Goal: Task Accomplishment & Management: Complete application form

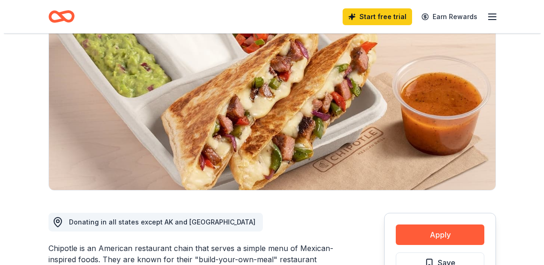
scroll to position [129, 0]
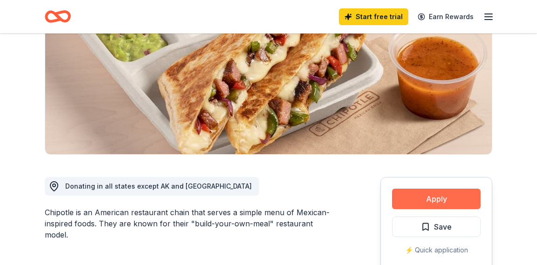
click at [419, 206] on button "Apply" at bounding box center [436, 199] width 89 height 21
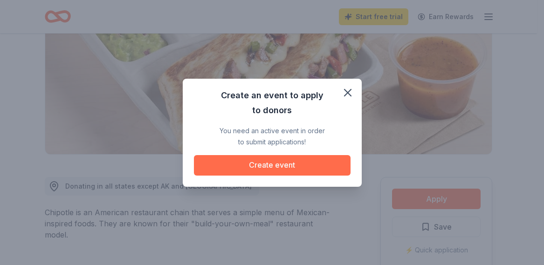
click at [293, 164] on button "Create event" at bounding box center [272, 165] width 157 height 21
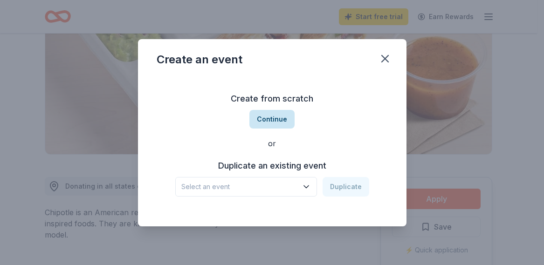
click at [278, 121] on button "Continue" at bounding box center [272, 119] width 45 height 19
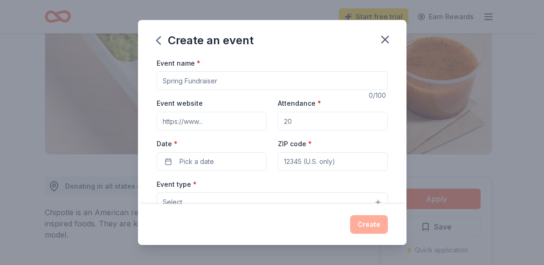
click at [218, 84] on input "Event name *" at bounding box center [272, 80] width 231 height 19
click at [217, 121] on input "Event website" at bounding box center [212, 121] width 110 height 19
type input "ugosundayfoundation.com"
click at [291, 124] on input "Attendance *" at bounding box center [333, 121] width 110 height 19
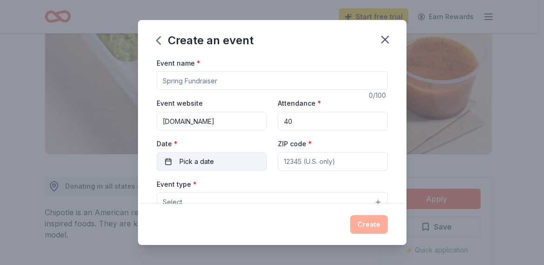
type input "40"
click at [232, 161] on button "Pick a date" at bounding box center [212, 162] width 110 height 19
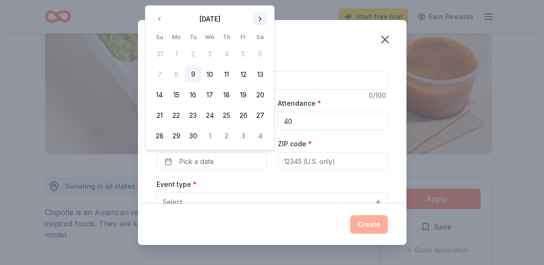
click at [260, 16] on button "Go to next month" at bounding box center [260, 19] width 13 height 13
click at [255, 70] on button "11" at bounding box center [260, 74] width 17 height 17
click at [293, 166] on input "ZIP code *" at bounding box center [333, 162] width 110 height 19
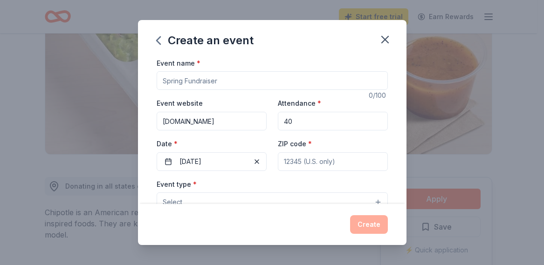
click at [229, 76] on input "Event name *" at bounding box center [272, 80] width 231 height 19
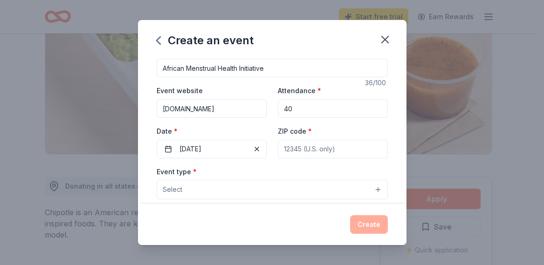
scroll to position [15, 0]
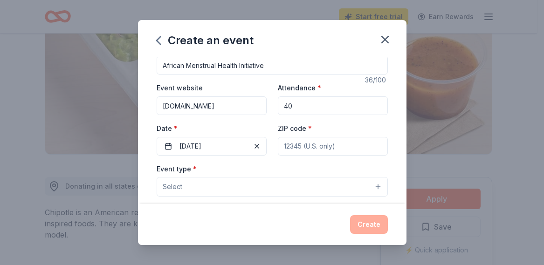
type input "African Menstrual Health Initiative"
click at [302, 140] on input "ZIP code *" at bounding box center [333, 146] width 110 height 19
click at [264, 177] on div "Event type * Select" at bounding box center [272, 180] width 231 height 34
click at [259, 183] on button "Select" at bounding box center [272, 187] width 231 height 20
click at [284, 146] on div "Event name * African Menstrual Health Initiative 36 /100 Event website ugosunda…" at bounding box center [272, 257] width 231 height 431
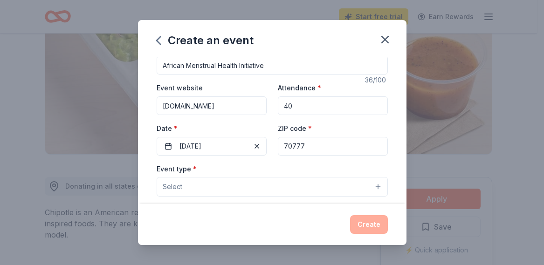
click at [284, 146] on input "70777" at bounding box center [333, 146] width 110 height 19
type input "7"
type input "77077"
click at [272, 186] on button "Select" at bounding box center [272, 187] width 231 height 20
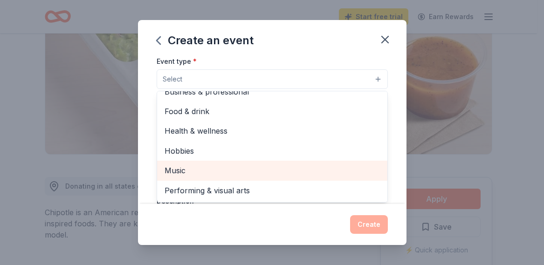
scroll to position [124, 0]
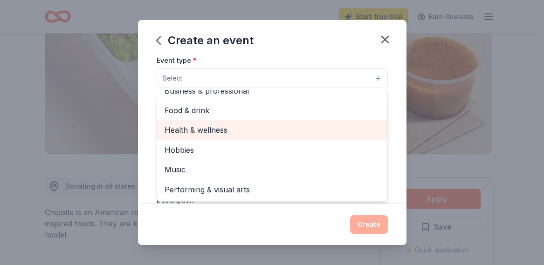
click at [254, 128] on span "Health & wellness" at bounding box center [273, 130] width 216 height 12
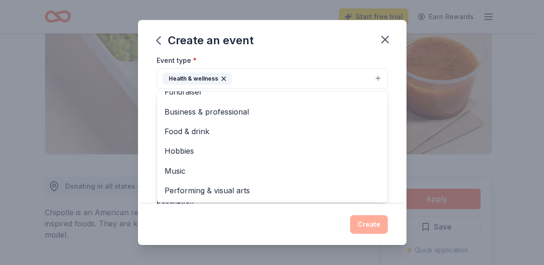
click at [142, 142] on div "Event name * African Menstrual Health Initiative 36 /100 Event website ugosunda…" at bounding box center [272, 130] width 269 height 147
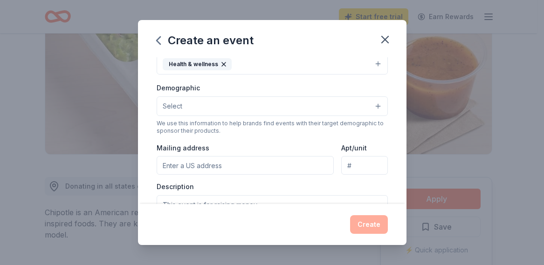
scroll to position [125, 0]
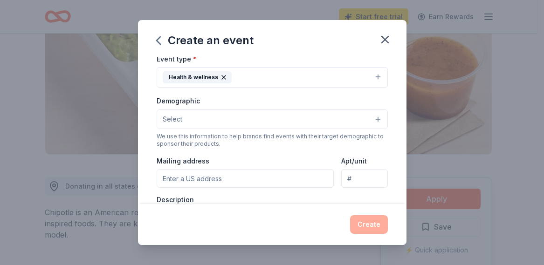
click at [184, 112] on button "Select" at bounding box center [272, 120] width 231 height 20
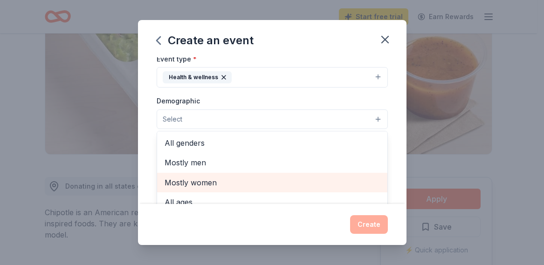
click at [202, 181] on span "Mostly women" at bounding box center [273, 183] width 216 height 12
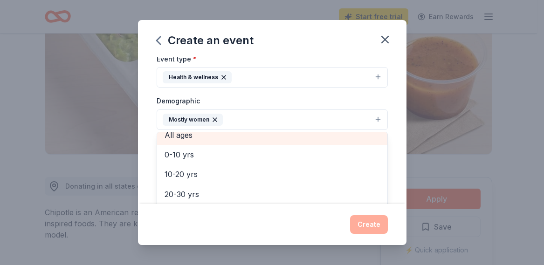
scroll to position [56, 0]
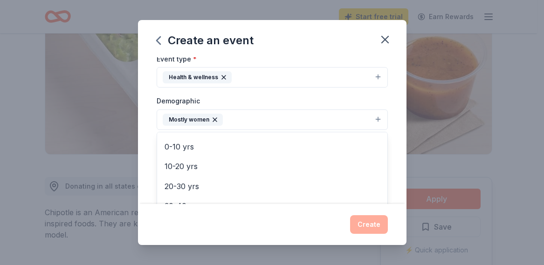
click at [148, 172] on div "Event name * African Menstrual Health Initiative 36 /100 Event website ugosunda…" at bounding box center [272, 130] width 269 height 147
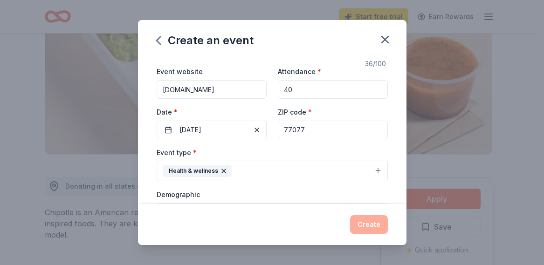
scroll to position [0, 0]
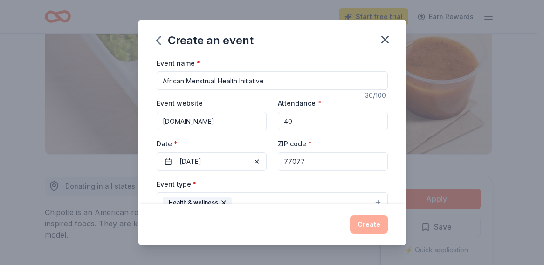
click at [165, 81] on input "African Menstrual Health Initiative" at bounding box center [272, 80] width 231 height 19
click at [162, 83] on input "African Menstrual Health Initiative" at bounding box center [272, 80] width 231 height 19
drag, startPoint x: 163, startPoint y: 80, endPoint x: 457, endPoint y: 115, distance: 296.4
click at [457, 115] on div "Create an event Event name * UgoSunday Foundation in collaboration with African…" at bounding box center [272, 132] width 544 height 265
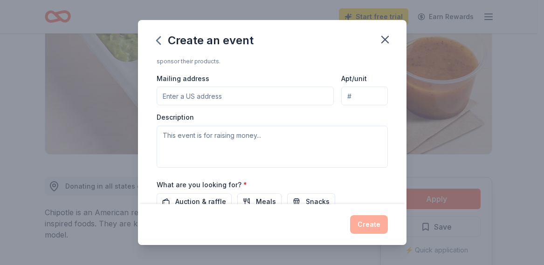
scroll to position [216, 0]
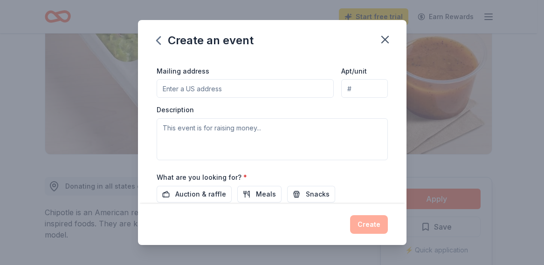
type input "UgoSunday Foundation in collaboration with African Menstrual Health Initiative"
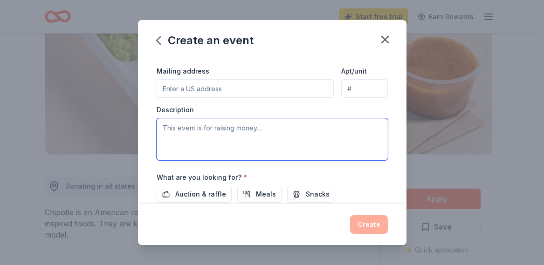
click at [199, 142] on textarea at bounding box center [272, 139] width 231 height 42
paste textarea "UgoSunday Foundation in collaboration with African Menstrual Health Initiative"
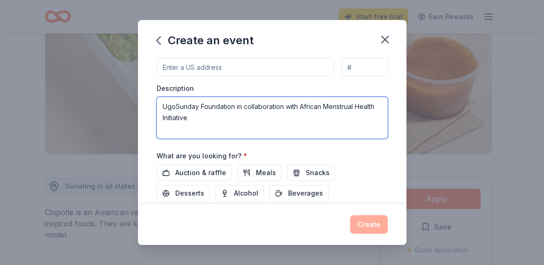
scroll to position [242, 0]
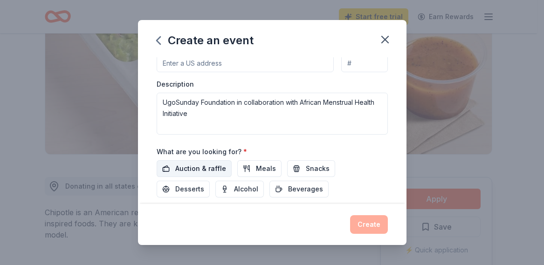
click at [216, 169] on span "Auction & raffle" at bounding box center [200, 168] width 51 height 11
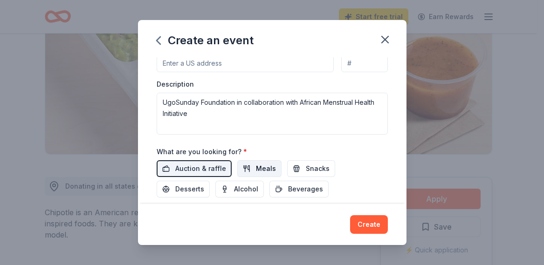
click at [263, 171] on span "Meals" at bounding box center [266, 168] width 20 height 11
click at [306, 175] on button "Snacks" at bounding box center [311, 168] width 48 height 17
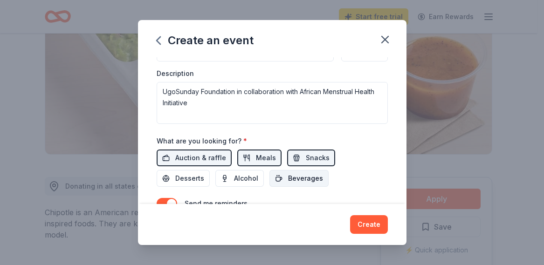
scroll to position [255, 0]
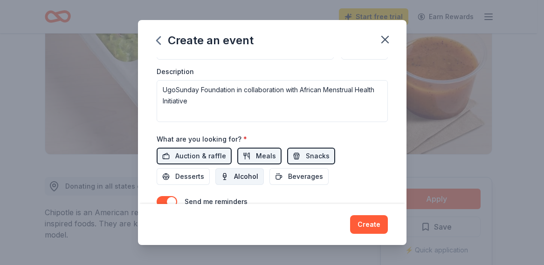
click at [242, 179] on span "Alcohol" at bounding box center [246, 176] width 24 height 11
click at [275, 183] on button "Beverages" at bounding box center [299, 176] width 59 height 17
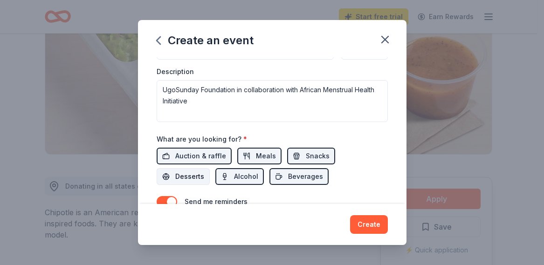
click at [185, 178] on span "Desserts" at bounding box center [189, 176] width 29 height 11
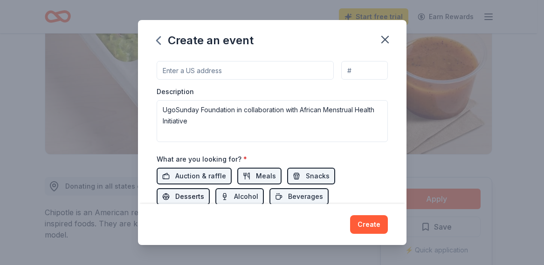
scroll to position [231, 0]
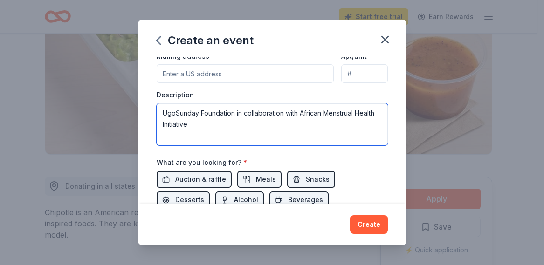
click at [238, 121] on textarea "UgoSunday Foundation in collaboration with African Menstrual Health Initiative" at bounding box center [272, 125] width 231 height 42
drag, startPoint x: 214, startPoint y: 125, endPoint x: 145, endPoint y: 103, distance: 72.1
click at [145, 103] on div "Event name * UgoSunday Foundation in collaboration with African Menstrual Healt…" at bounding box center [272, 130] width 269 height 147
type textarea "N"
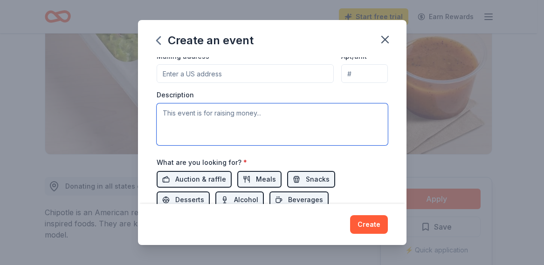
type textarea "m"
drag, startPoint x: 372, startPoint y: 116, endPoint x: 254, endPoint y: 107, distance: 117.9
click at [254, 107] on textarea "Menstrual hygiene workshop program and reusable pad training." at bounding box center [272, 125] width 231 height 42
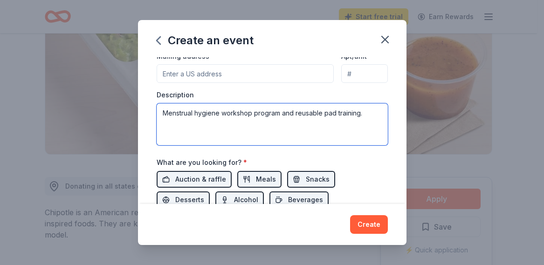
click at [346, 109] on textarea "Menstrual hygiene workshop program and reusable pad training." at bounding box center [272, 125] width 231 height 42
drag, startPoint x: 374, startPoint y: 120, endPoint x: 195, endPoint y: 116, distance: 178.7
click at [195, 116] on textarea "Menstrual hygiene workshop program and reusable pad training." at bounding box center [272, 125] width 231 height 42
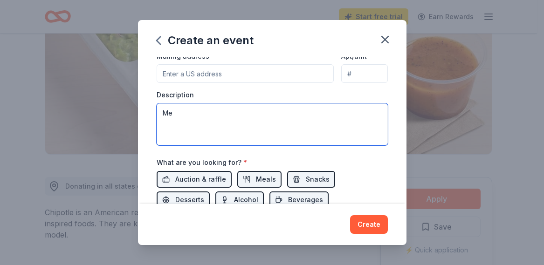
type textarea "M"
type textarea "w"
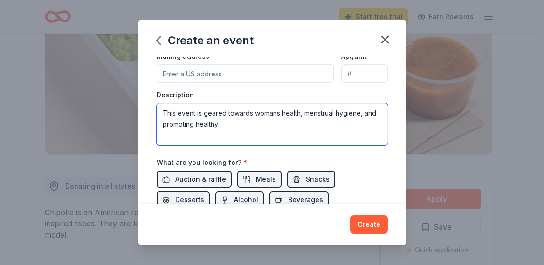
click at [263, 114] on textarea "This event is geared towards womans health, menstrual hygiene, and promoting he…" at bounding box center [272, 125] width 231 height 42
click at [251, 128] on textarea "This event is geared towards women's health, menstrual hygiene, and promoting h…" at bounding box center [272, 125] width 231 height 42
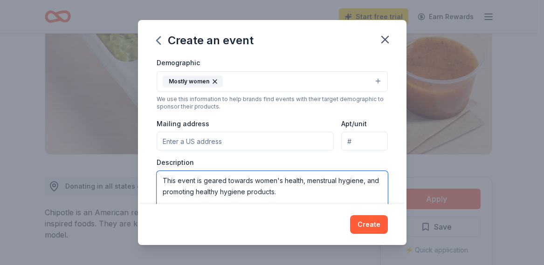
scroll to position [168, 0]
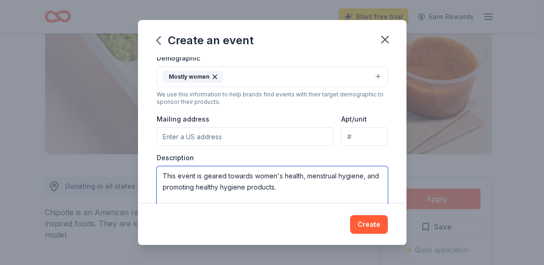
click at [176, 179] on textarea "This event is geared towards women's health, menstrual hygiene, and promoting h…" at bounding box center [272, 188] width 231 height 42
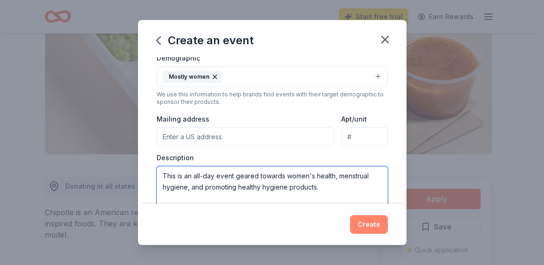
type textarea "This is an all-day event geared towards women's health, menstrual hygiene, and …"
click at [370, 225] on button "Create" at bounding box center [369, 225] width 38 height 19
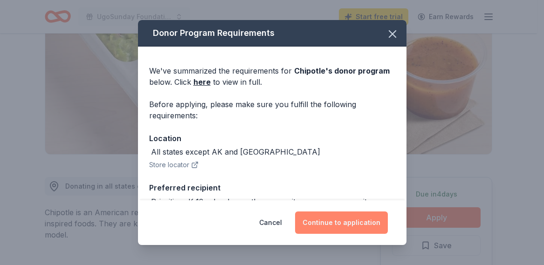
click at [331, 225] on button "Continue to application" at bounding box center [341, 223] width 93 height 22
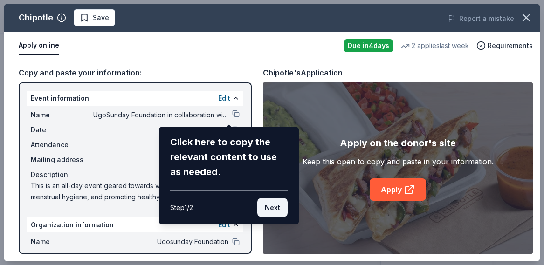
click at [268, 208] on button "Next" at bounding box center [273, 208] width 30 height 19
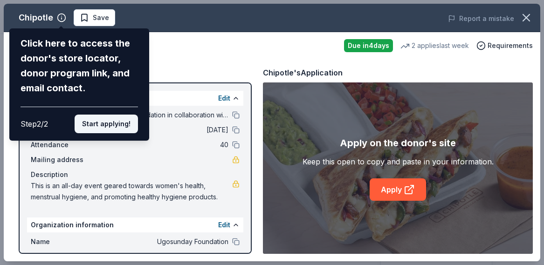
click at [118, 129] on button "Start applying!" at bounding box center [106, 124] width 63 height 19
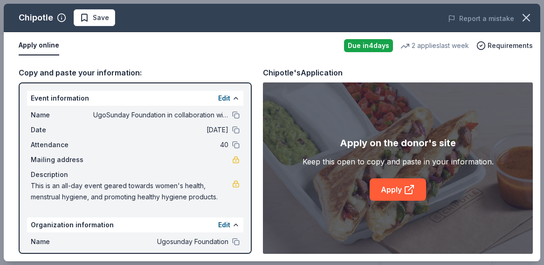
click at [216, 95] on div "Chipotle Save Report a mistake Apply online Due in 4 days 2 applies last week R…" at bounding box center [272, 133] width 537 height 258
click at [245, 218] on div "Chipotle Save Report a mistake Apply online Due in 4 days 2 applies last week R…" at bounding box center [272, 133] width 537 height 258
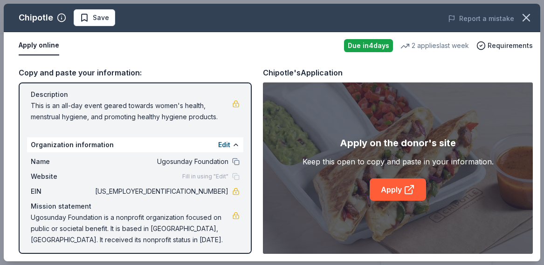
scroll to position [84, 0]
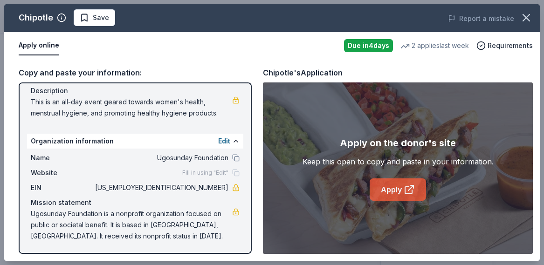
click at [403, 190] on link "Apply" at bounding box center [398, 190] width 56 height 22
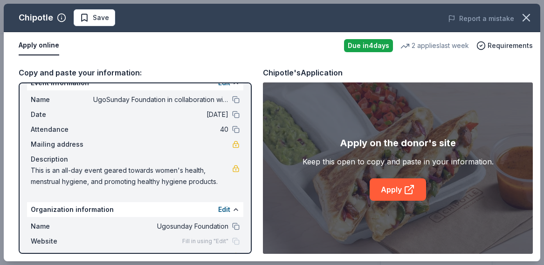
scroll to position [0, 0]
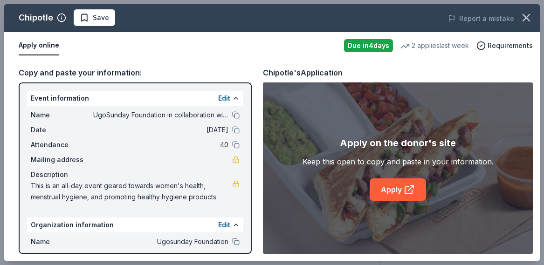
click at [232, 117] on button at bounding box center [235, 115] width 7 height 7
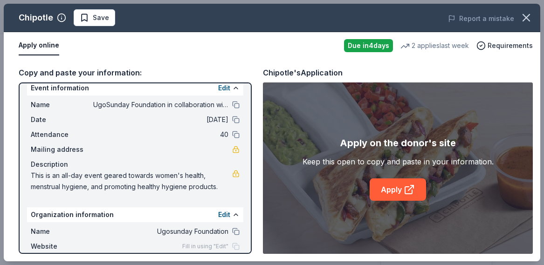
scroll to position [84, 0]
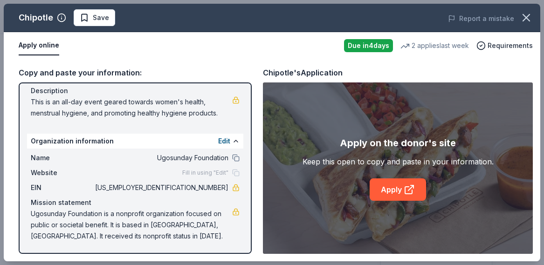
drag, startPoint x: 216, startPoint y: 114, endPoint x: 52, endPoint y: 94, distance: 165.4
click at [52, 99] on span "This is an all-day event geared towards women's health, menstrual hygiene, and …" at bounding box center [132, 108] width 202 height 22
drag, startPoint x: 52, startPoint y: 94, endPoint x: 61, endPoint y: 101, distance: 11.4
click at [60, 100] on div "Description This is an all-day event geared towards women's health, menstrual h…" at bounding box center [135, 102] width 209 height 34
drag, startPoint x: 61, startPoint y: 102, endPoint x: 109, endPoint y: 118, distance: 51.3
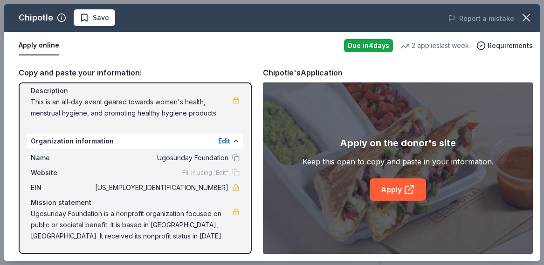
click at [110, 119] on div "Name UgoSunday Foundation in collaboration with African Menstrual Health Initia…" at bounding box center [135, 72] width 216 height 101
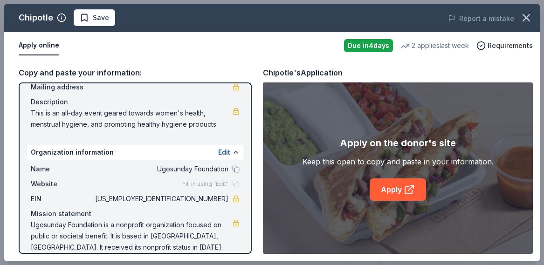
scroll to position [67, 0]
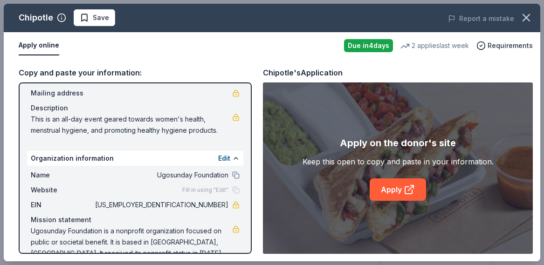
drag, startPoint x: 216, startPoint y: 129, endPoint x: 76, endPoint y: 105, distance: 142.0
click at [77, 105] on div "Description This is an all-day event geared towards women's health, menstrual h…" at bounding box center [135, 120] width 209 height 34
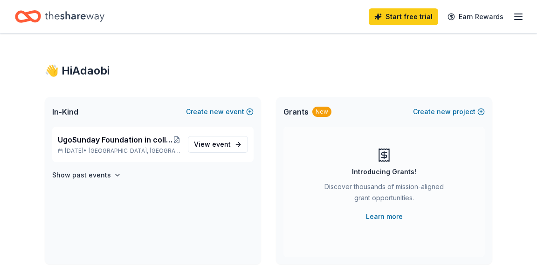
click at [63, 17] on icon "Home" at bounding box center [75, 16] width 60 height 10
click at [408, 16] on link "Start free trial" at bounding box center [404, 16] width 70 height 17
click at [87, 16] on icon "Home" at bounding box center [75, 16] width 60 height 19
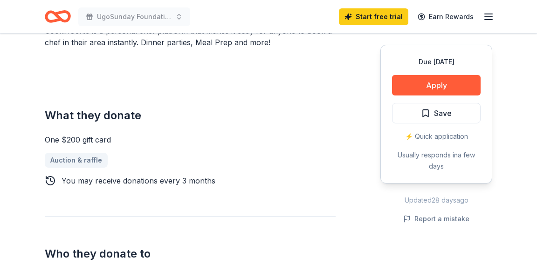
scroll to position [348, 0]
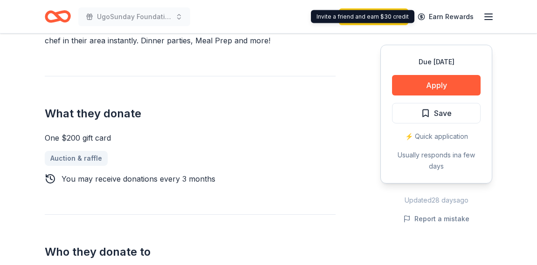
click at [483, 13] on icon "button" at bounding box center [488, 16] width 11 height 11
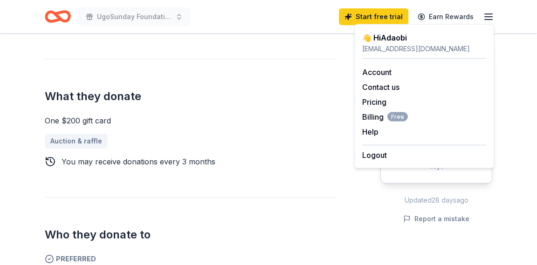
scroll to position [367, 0]
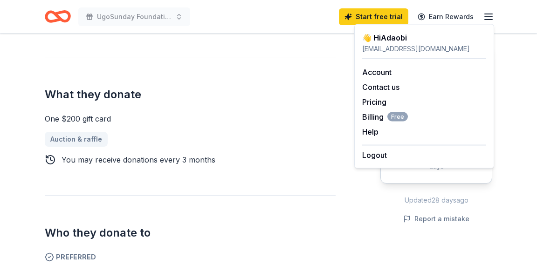
click at [256, 130] on div "One $200 gift card Auction & raffle You may receive donations every 3 months" at bounding box center [190, 139] width 291 height 52
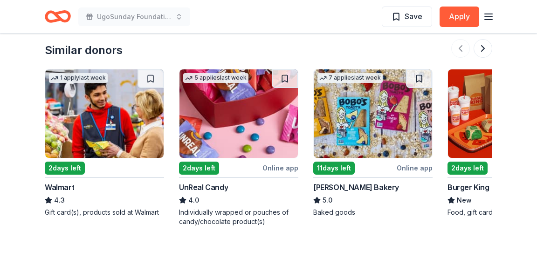
scroll to position [1261, 0]
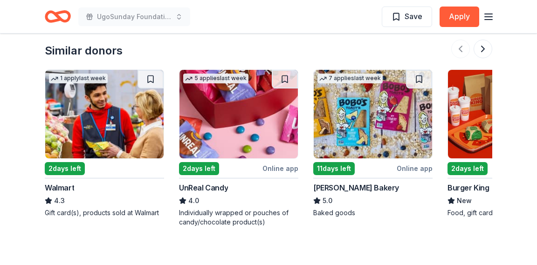
click at [105, 146] on img at bounding box center [104, 114] width 118 height 89
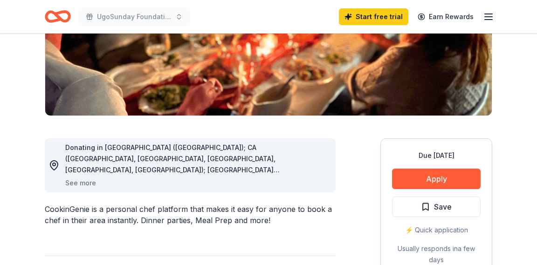
scroll to position [0, 0]
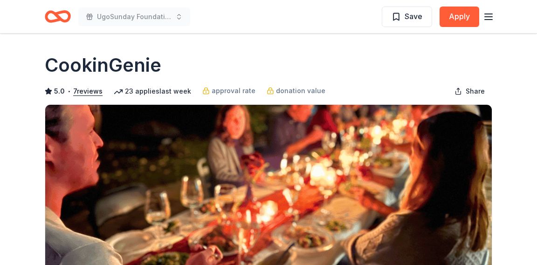
click at [498, 11] on div "UgoSunday Foundation in collaboration with African Menstrual Health Initiative …" at bounding box center [269, 16] width 478 height 33
click at [489, 17] on line "button" at bounding box center [488, 17] width 7 height 0
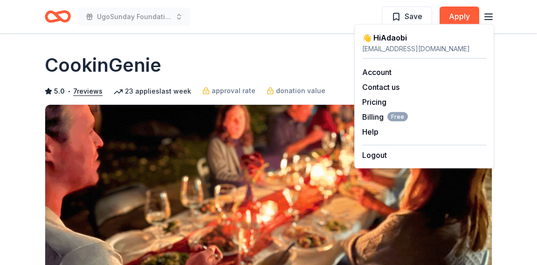
click at [400, 49] on div "ugosundayfoundation@gmail.com" at bounding box center [424, 48] width 124 height 11
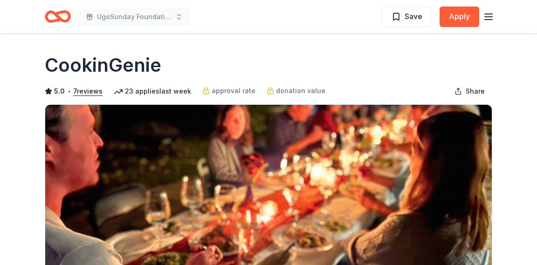
click at [46, 16] on icon "Home" at bounding box center [53, 16] width 14 height 9
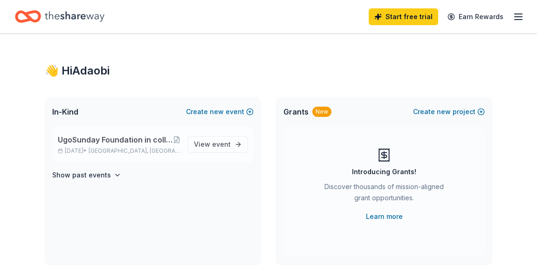
click at [173, 145] on span "UgoSunday Foundation in collaboration with African Menstrual Health Initiative" at bounding box center [115, 139] width 115 height 11
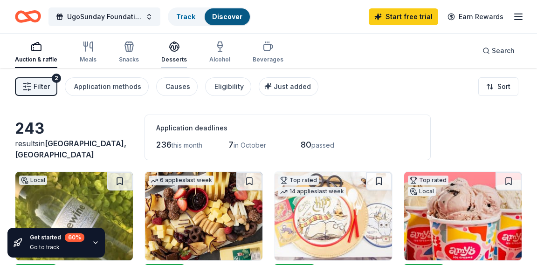
click at [172, 57] on div "Desserts" at bounding box center [174, 59] width 26 height 7
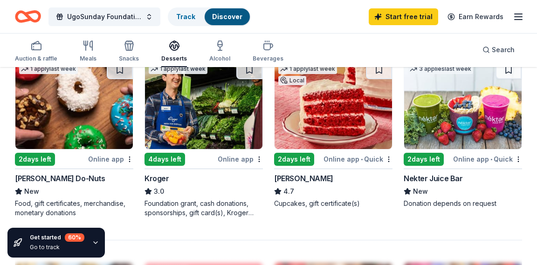
scroll to position [820, 0]
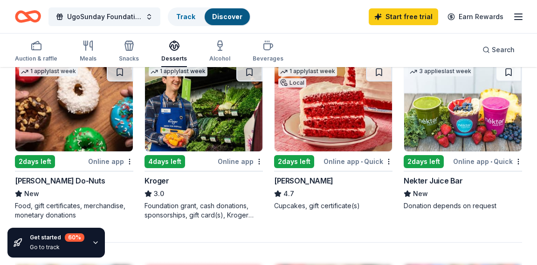
click at [320, 129] on img at bounding box center [334, 107] width 118 height 89
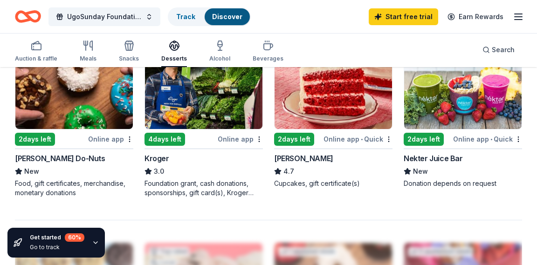
scroll to position [848, 0]
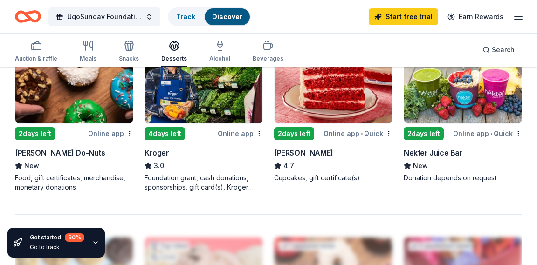
click at [430, 95] on img at bounding box center [463, 79] width 118 height 89
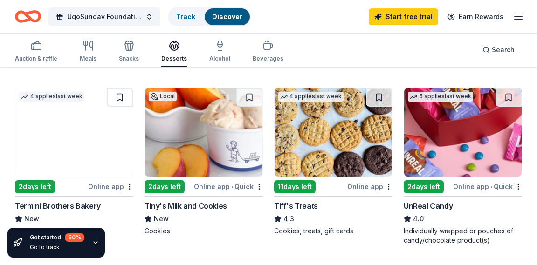
scroll to position [440, 0]
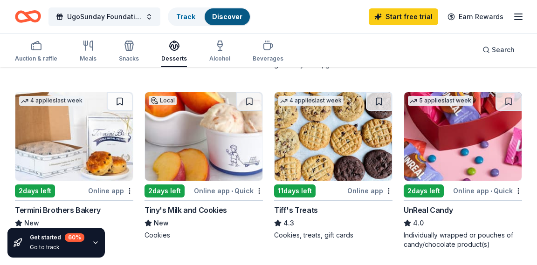
click at [337, 156] on img at bounding box center [334, 136] width 118 height 89
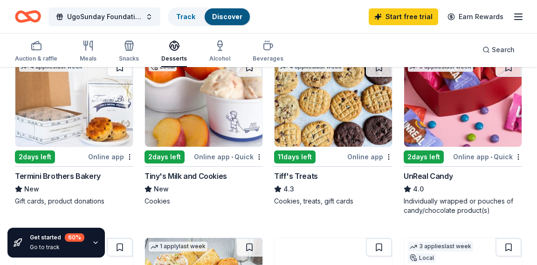
scroll to position [475, 0]
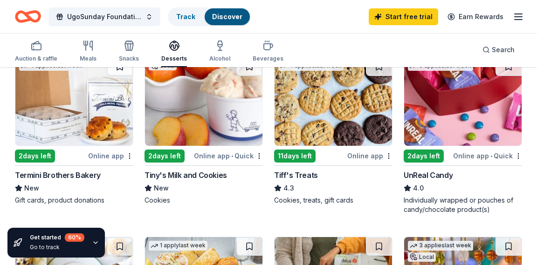
click at [180, 118] on img at bounding box center [204, 101] width 118 height 89
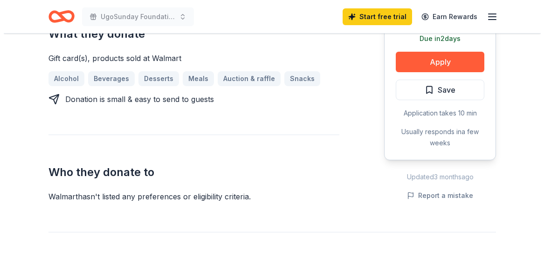
scroll to position [363, 0]
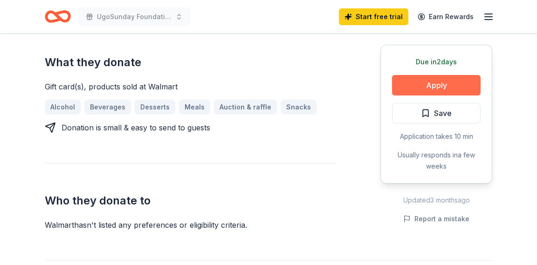
click at [429, 92] on button "Apply" at bounding box center [436, 85] width 89 height 21
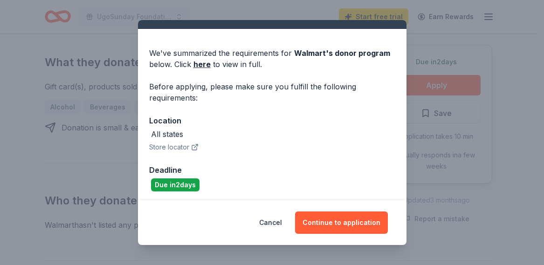
scroll to position [20, 0]
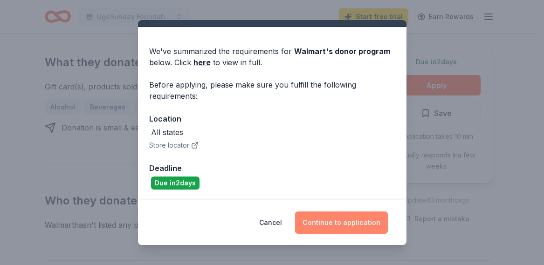
click at [361, 217] on button "Continue to application" at bounding box center [341, 223] width 93 height 22
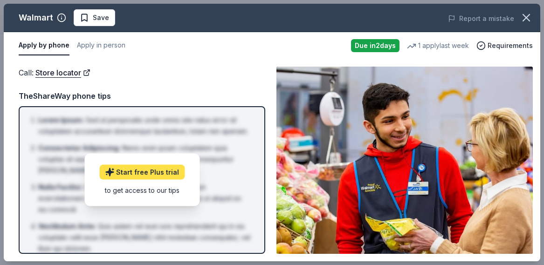
click at [137, 173] on link "Start free Plus trial" at bounding box center [141, 172] width 85 height 15
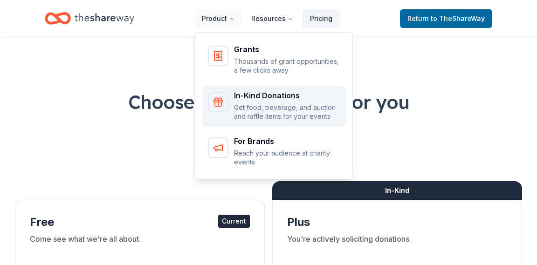
click at [252, 105] on p "Get food, beverage, and auction and raffle items for your events" at bounding box center [287, 112] width 106 height 18
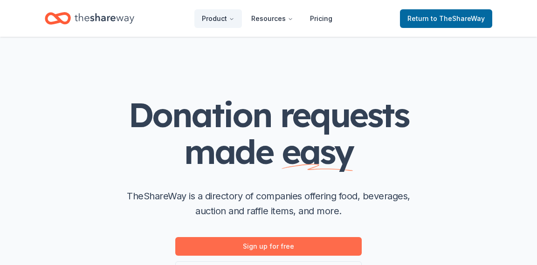
scroll to position [58, 0]
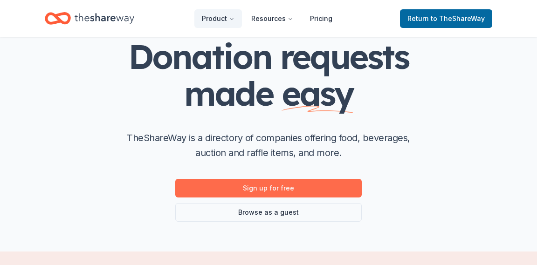
click at [269, 190] on link "Sign up for free" at bounding box center [268, 188] width 187 height 19
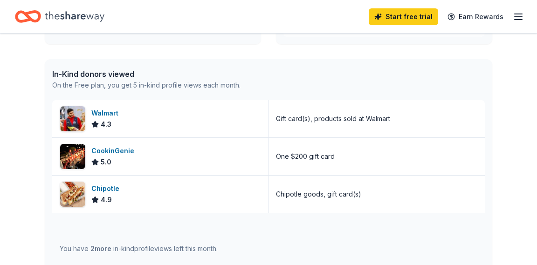
scroll to position [216, 0]
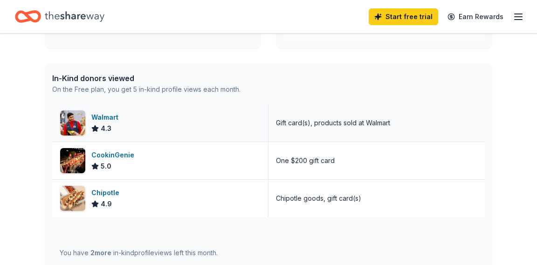
click at [102, 118] on div "Walmart" at bounding box center [106, 117] width 31 height 11
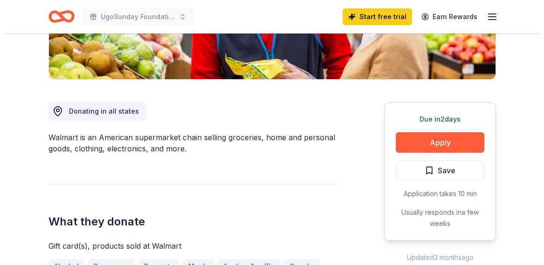
scroll to position [210, 0]
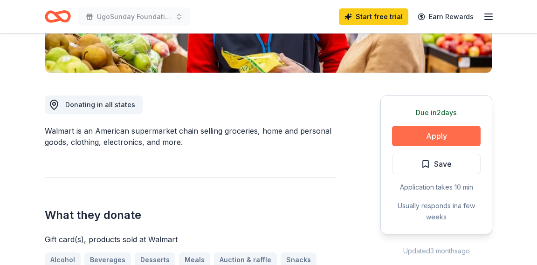
click at [407, 139] on button "Apply" at bounding box center [436, 136] width 89 height 21
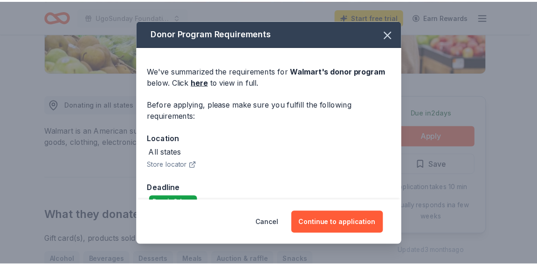
scroll to position [20, 0]
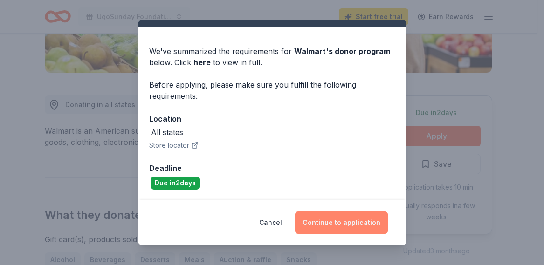
click at [366, 224] on button "Continue to application" at bounding box center [341, 223] width 93 height 22
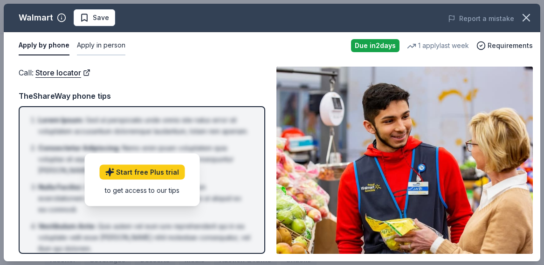
click at [97, 48] on button "Apply in person" at bounding box center [101, 46] width 49 height 20
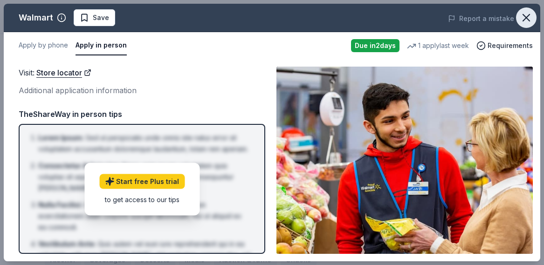
click at [524, 19] on icon "button" at bounding box center [526, 17] width 7 height 7
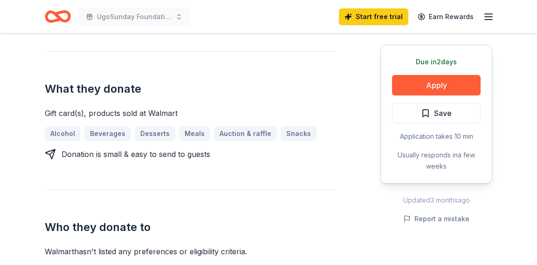
scroll to position [345, 0]
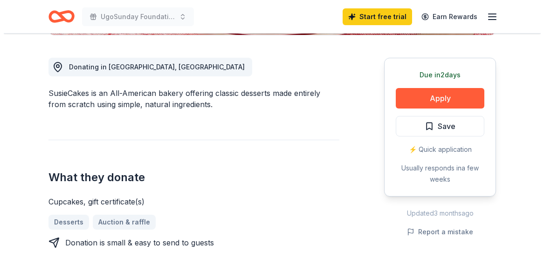
scroll to position [260, 0]
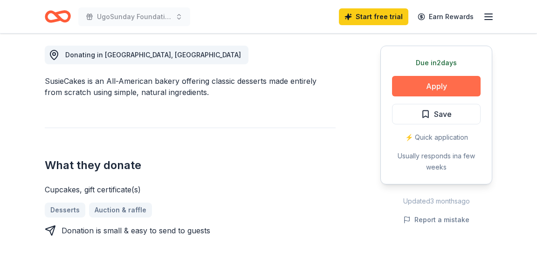
click at [412, 87] on button "Apply" at bounding box center [436, 86] width 89 height 21
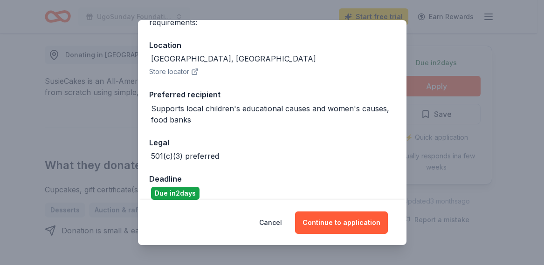
scroll to position [101, 0]
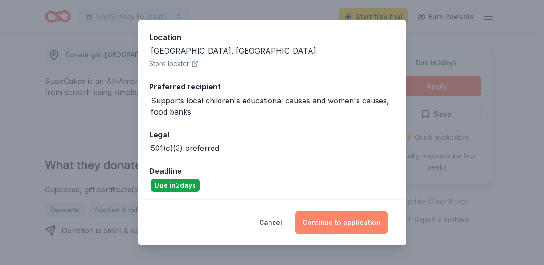
click at [348, 219] on button "Continue to application" at bounding box center [341, 223] width 93 height 22
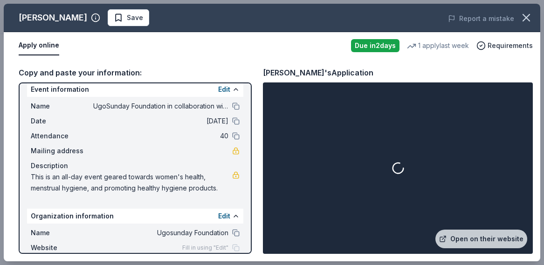
scroll to position [10, 0]
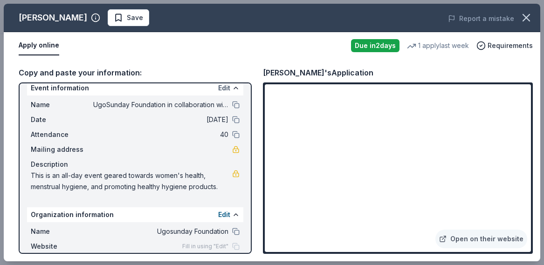
click at [218, 90] on button "Edit" at bounding box center [224, 88] width 12 height 11
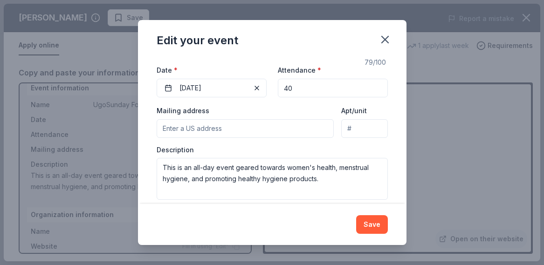
scroll to position [118, 0]
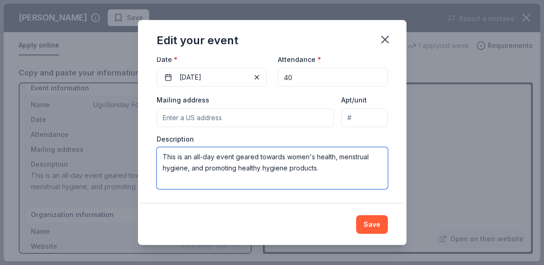
click at [161, 158] on textarea "This is an all-day event geared towards women's health, menstrual hygiene, and …" at bounding box center [272, 168] width 231 height 42
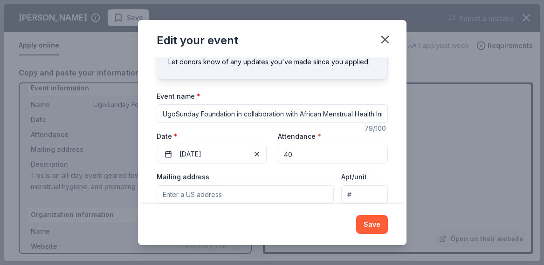
scroll to position [0, 0]
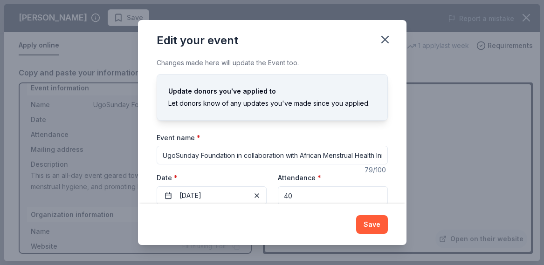
click at [223, 153] on input "UgoSunday Foundation in collaboration with African Menstrual Health Initiative" at bounding box center [272, 155] width 231 height 19
click at [167, 150] on input "UgoSunday Foundation in collaboration with African Menstrual Health Initiative" at bounding box center [272, 155] width 231 height 19
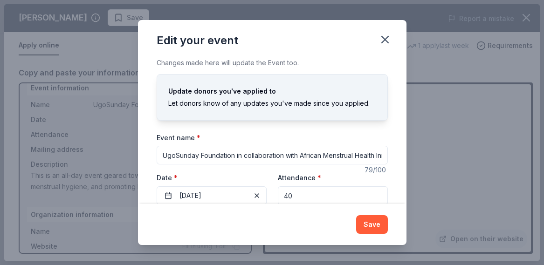
click at [167, 150] on input "UgoSunday Foundation in collaboration with African Menstrual Health Initiative" at bounding box center [272, 155] width 231 height 19
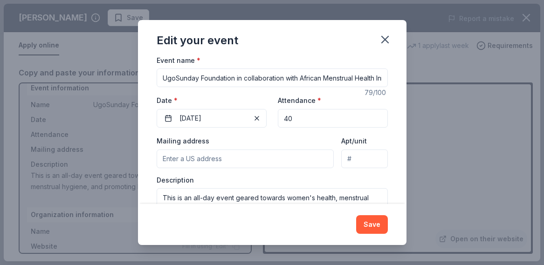
scroll to position [118, 0]
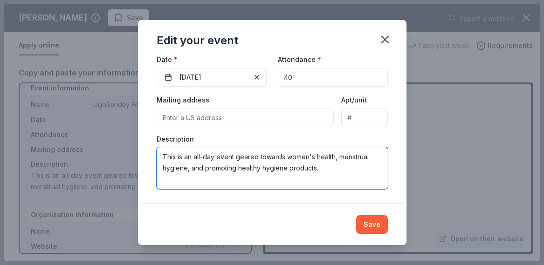
click at [166, 158] on textarea "This is an all-day event geared towards women's health, menstrual hygiene, and …" at bounding box center [272, 168] width 231 height 42
paste textarea "UgoSunday Foundation in collaboration with African Menstrual Health Initiative"
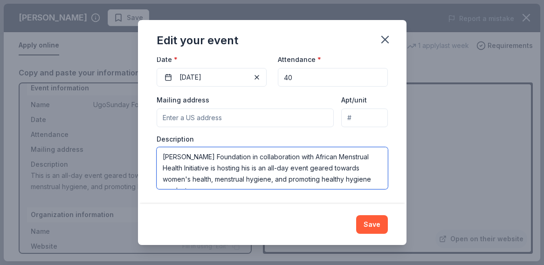
click at [258, 173] on textarea "UgoSunday Foundation in collaboration with African Menstrual Health Initiative …" at bounding box center [272, 168] width 231 height 42
click at [294, 168] on textarea "UgoSunday Foundation in collaboration with African Menstrual Health Initiative …" at bounding box center [272, 168] width 231 height 42
click at [346, 188] on textarea "UgoSunday Foundation in collaboration with African Menstrual Health Initiative …" at bounding box center [272, 168] width 231 height 42
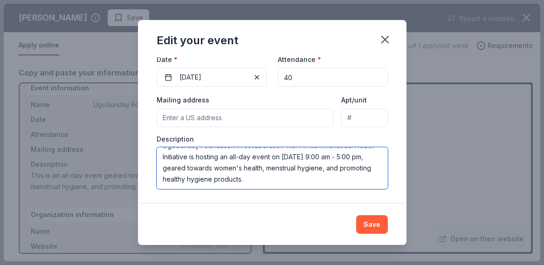
scroll to position [0, 0]
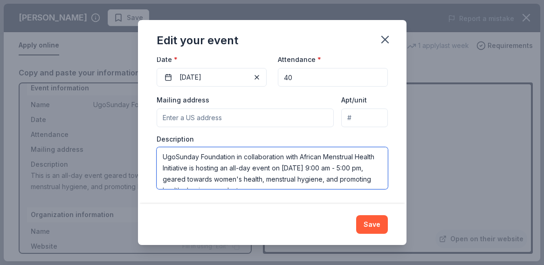
drag, startPoint x: 356, startPoint y: 181, endPoint x: 94, endPoint y: 125, distance: 268.5
click at [94, 125] on div "Edit your event Changes made here will update the Event too. Update donors you'…" at bounding box center [272, 132] width 544 height 265
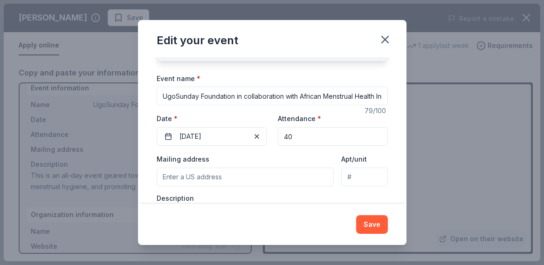
scroll to position [83, 0]
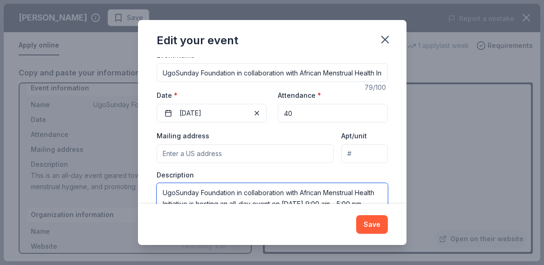
type textarea "UgoSunday Foundation in collaboration with African Menstrual Health Initiative …"
click at [203, 161] on input "Mailing address" at bounding box center [246, 154] width 178 height 19
click at [237, 158] on input "13155 Westheimer Road, Houston, TX, 77077" at bounding box center [246, 154] width 178 height 19
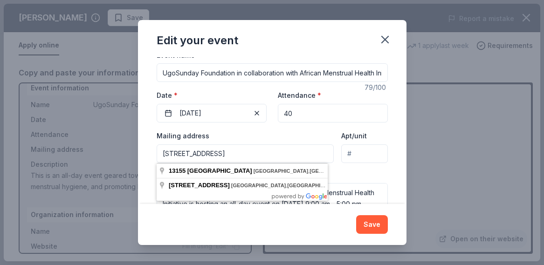
click at [237, 158] on input "13155 Westheimer Road, Houston, TX, 77077" at bounding box center [246, 154] width 178 height 19
click at [233, 153] on input "13155 Westheimer Road, Houston, TX, 77077" at bounding box center [246, 154] width 178 height 19
click at [218, 157] on input "13155 Westheimer Road, Houston, TX, 77077" at bounding box center [246, 154] width 178 height 19
click at [236, 156] on input "13155 Westheimer Road, Houston, TX, 77077" at bounding box center [246, 154] width 178 height 19
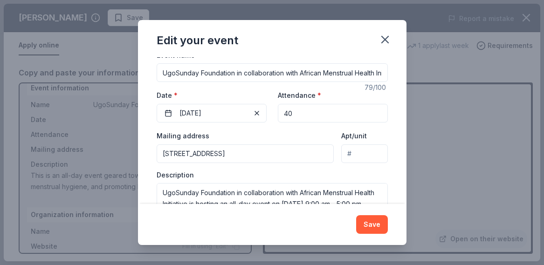
click at [368, 171] on div "Description UgoSunday Foundation in collaboration with African Menstrual Health…" at bounding box center [272, 198] width 231 height 55
click at [272, 153] on input "13155 Westheimer Road Suite 133, Houston, TX, 77077" at bounding box center [246, 154] width 178 height 19
click at [236, 156] on input "13155 Westheimer Road, Houston, TX, 77077" at bounding box center [246, 154] width 178 height 19
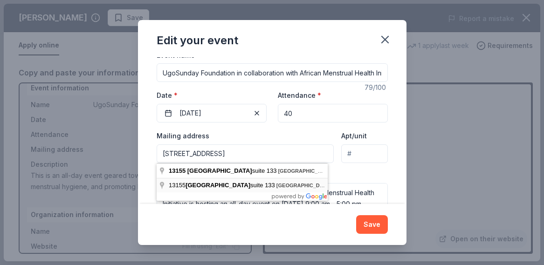
type input "13155 Westheimer Road suite 133, Houston, TX, 77077"
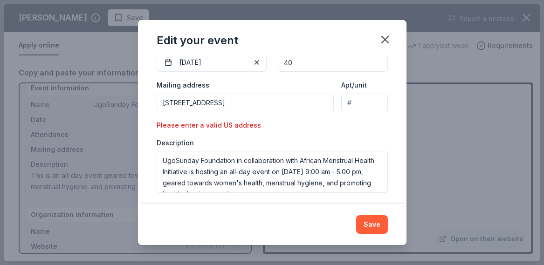
scroll to position [135, 0]
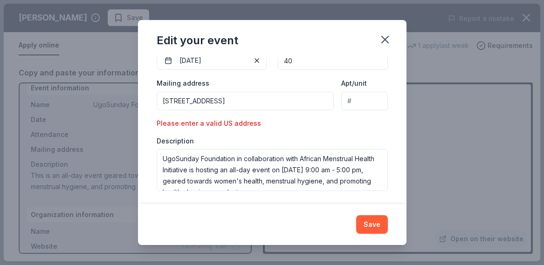
click at [353, 105] on input "Apt/unit" at bounding box center [365, 101] width 46 height 19
type input "133"
click at [265, 102] on input "13155 Westheimer Road suite 133, Houston, TX, 77077" at bounding box center [246, 101] width 178 height 19
type input "13155 Westheimer Road, Houston, TX, 77077"
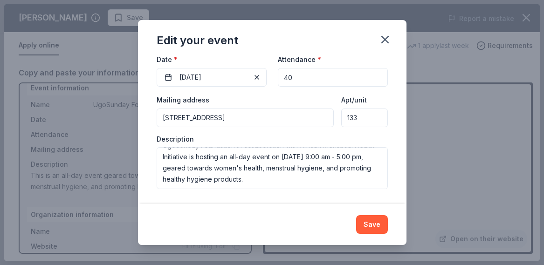
scroll to position [9, 0]
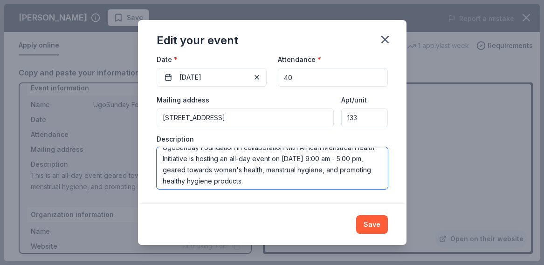
click at [295, 181] on textarea "UgoSunday Foundation in collaboration with African Menstrual Health Initiative …" at bounding box center [272, 168] width 231 height 42
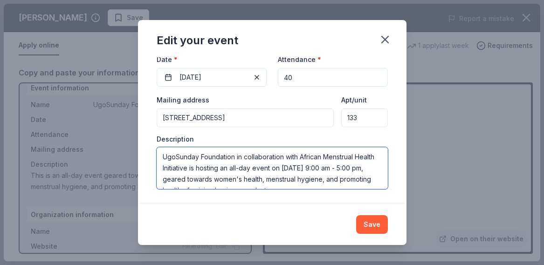
scroll to position [22, 0]
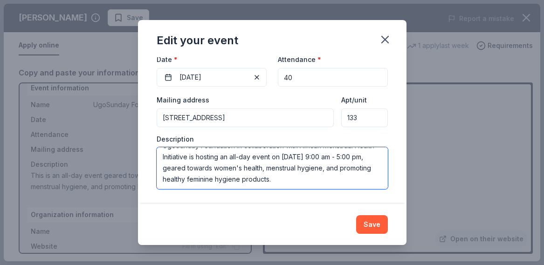
drag, startPoint x: 162, startPoint y: 156, endPoint x: 367, endPoint y: 265, distance: 232.3
type textarea "UgoSunday Foundation in collaboration with African Menstrual Health Initiative …"
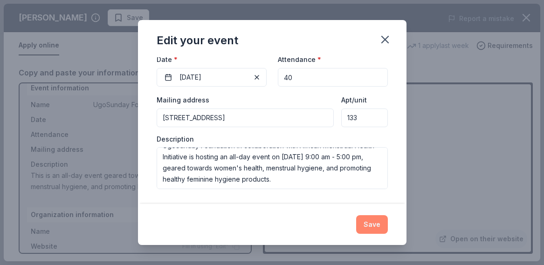
click at [376, 228] on button "Save" at bounding box center [372, 225] width 32 height 19
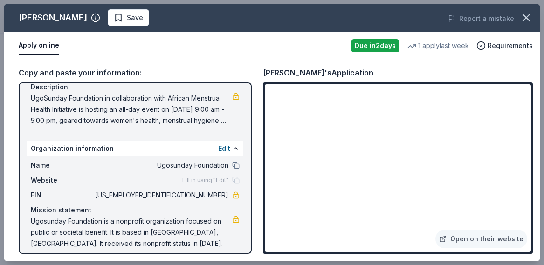
scroll to position [106, 0]
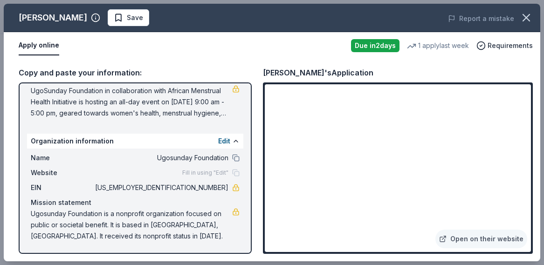
drag, startPoint x: 142, startPoint y: 238, endPoint x: 33, endPoint y: 206, distance: 113.8
click at [32, 206] on div "Mission statement Ugosunday Foundation is a nonprofit organization focused on p…" at bounding box center [135, 219] width 209 height 45
drag, startPoint x: 32, startPoint y: 213, endPoint x: 96, endPoint y: 232, distance: 67.3
click at [97, 234] on span "Ugosunday Foundation is a nonprofit organization focused on public or societal …" at bounding box center [132, 226] width 202 height 34
click at [96, 232] on span "Ugosunday Foundation is a nonprofit organization focused on public or societal …" at bounding box center [132, 226] width 202 height 34
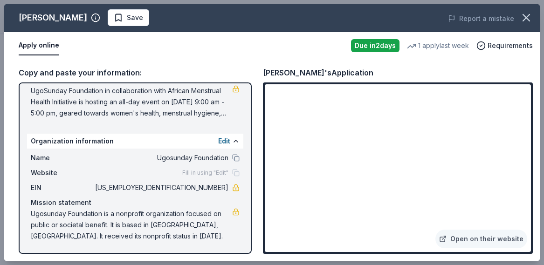
click at [96, 232] on span "Ugosunday Foundation is a nonprofit organization focused on public or societal …" at bounding box center [132, 226] width 202 height 34
click at [65, 219] on span "Ugosunday Foundation is a nonprofit organization focused on public or societal …" at bounding box center [132, 226] width 202 height 34
click at [227, 120] on div "Name UgoSunday Foundation in collaboration with African Menstrual Health Initia…" at bounding box center [135, 61] width 216 height 123
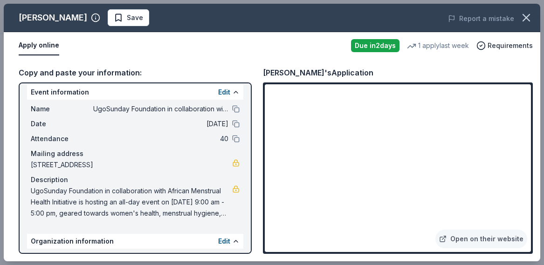
scroll to position [0, 0]
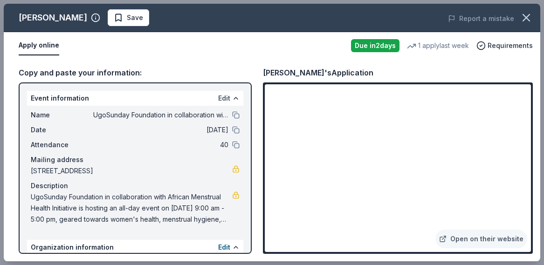
click at [218, 98] on button "Edit" at bounding box center [224, 98] width 12 height 11
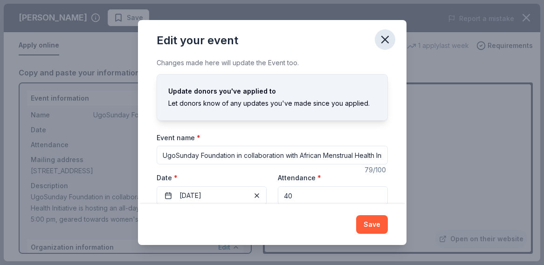
click at [383, 39] on icon "button" at bounding box center [385, 39] width 13 height 13
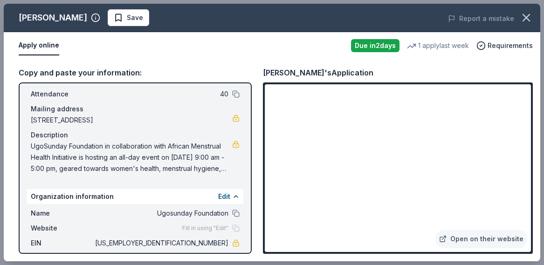
scroll to position [73, 0]
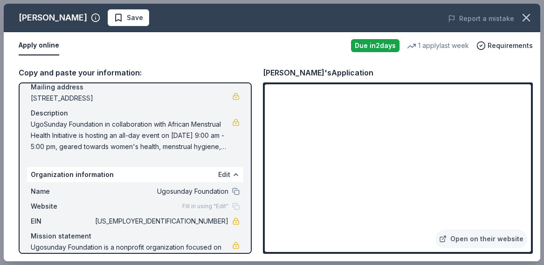
click at [218, 174] on button "Edit" at bounding box center [224, 174] width 12 height 11
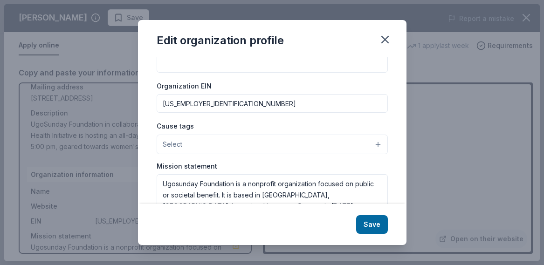
scroll to position [116, 0]
click at [202, 139] on button "Select" at bounding box center [272, 144] width 231 height 20
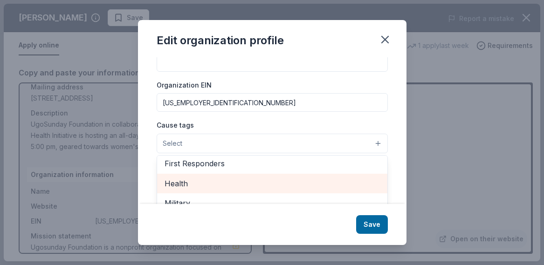
click at [200, 186] on span "Health" at bounding box center [273, 184] width 216 height 12
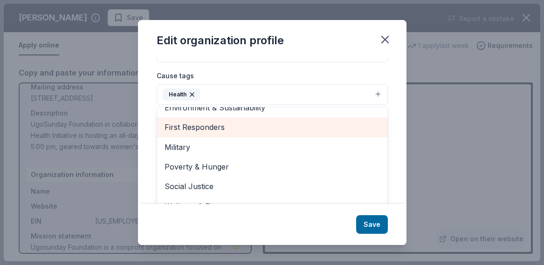
scroll to position [180, 0]
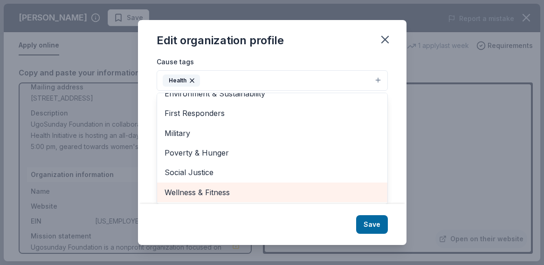
click at [220, 192] on span "Wellness & Fitness" at bounding box center [273, 193] width 216 height 12
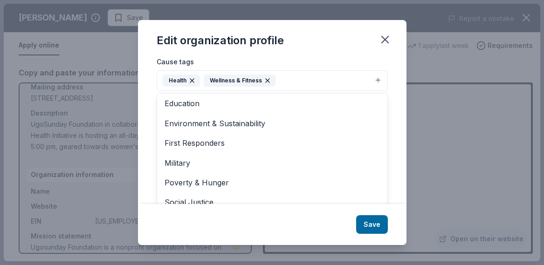
scroll to position [91, 0]
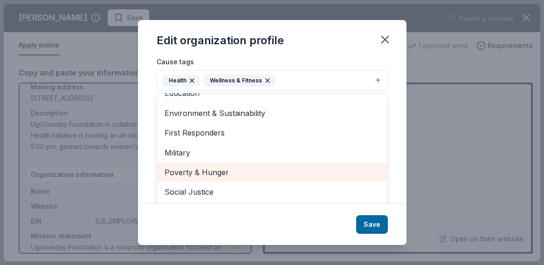
click at [188, 174] on span "Poverty & Hunger" at bounding box center [273, 173] width 216 height 12
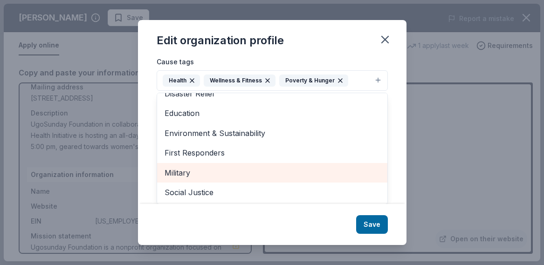
click at [188, 174] on span "Military" at bounding box center [273, 173] width 216 height 12
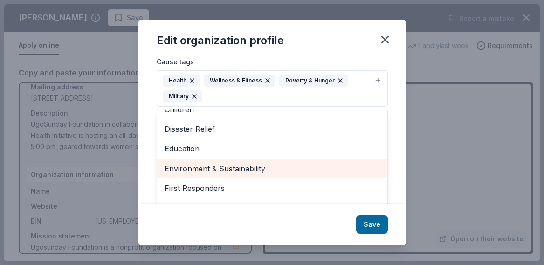
click at [238, 166] on span "Environment & Sustainability" at bounding box center [273, 169] width 216 height 12
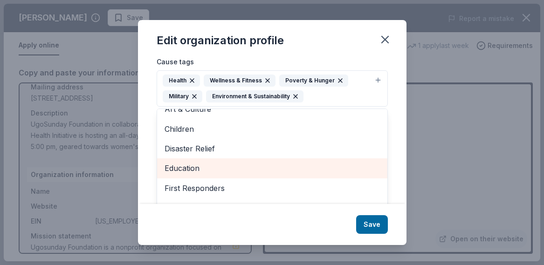
click at [229, 185] on span "First Responders" at bounding box center [273, 188] width 216 height 12
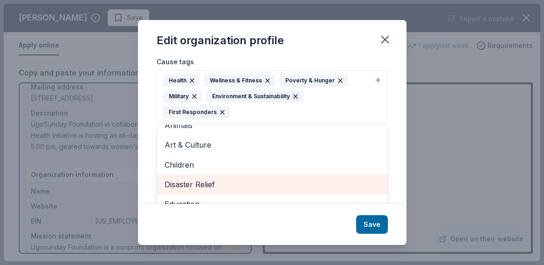
scroll to position [11, 0]
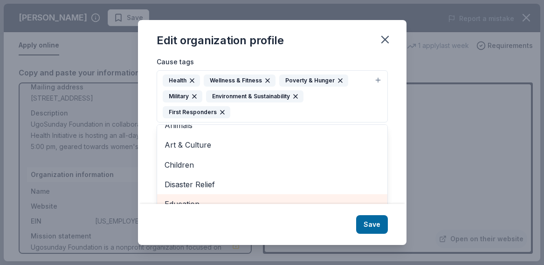
click at [221, 199] on span "Education" at bounding box center [273, 204] width 216 height 12
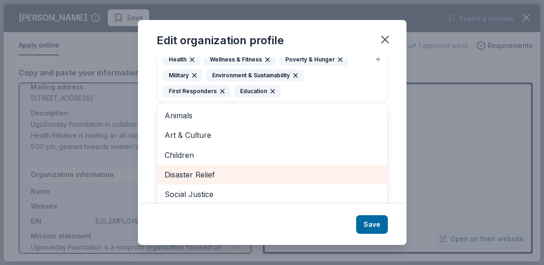
scroll to position [203, 0]
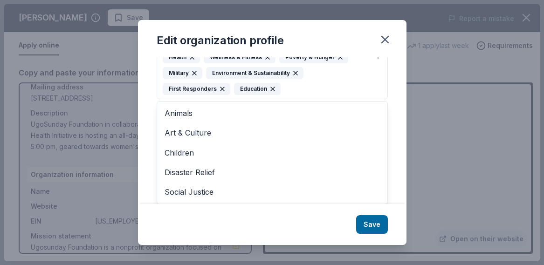
click at [134, 193] on div "Edit organization profile Changes made here will be reflected on your Account. …" at bounding box center [272, 132] width 544 height 265
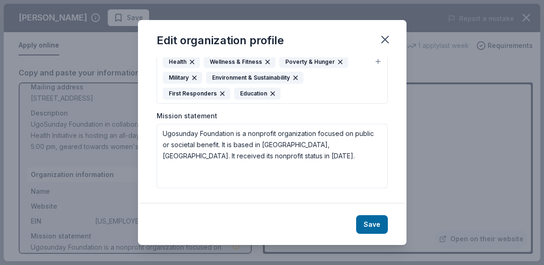
scroll to position [193, 0]
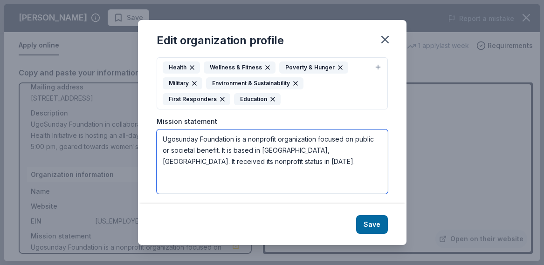
drag, startPoint x: 252, startPoint y: 162, endPoint x: 147, endPoint y: 116, distance: 115.3
click at [147, 120] on div "Changes made here will be reflected on your Account. Organization name Ugosunda…" at bounding box center [272, 130] width 269 height 147
click at [237, 140] on textarea "Ugosunday Foundation is a nonprofit organization focused on public or societal …" at bounding box center [272, 162] width 231 height 64
click at [270, 161] on textarea "Ugosunday Foundation 501(c) (3) gis a nonprofit organization focused on public …" at bounding box center [272, 162] width 231 height 64
drag, startPoint x: 277, startPoint y: 161, endPoint x: 115, endPoint y: 117, distance: 167.8
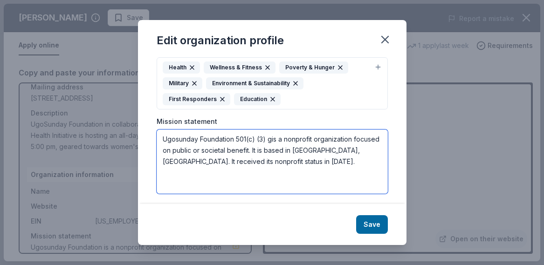
click at [118, 122] on div "Edit organization profile Changes made here will be reflected on your Account. …" at bounding box center [272, 132] width 544 height 265
paste textarea "Sunday Foundation INC. was established in 2013 and approved 501 (c) (3) tax exe…"
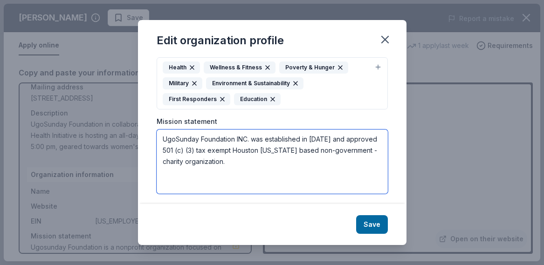
click at [357, 151] on textarea "UgoSunday Foundation INC. was established in 2013 and approved 501 (c) (3) tax …" at bounding box center [272, 162] width 231 height 64
drag, startPoint x: 240, startPoint y: 162, endPoint x: 103, endPoint y: 116, distance: 144.7
click at [103, 116] on div "Edit organization profile Changes made here will be reflected on your Account. …" at bounding box center [272, 132] width 544 height 265
type textarea "UgoSunday Foundation INC. was established in [DATE] and approved 501 (c) (3) ta…"
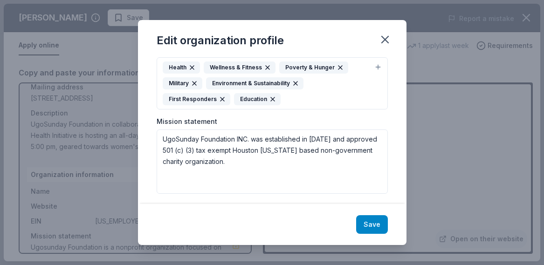
click at [378, 228] on button "Save" at bounding box center [372, 225] width 32 height 19
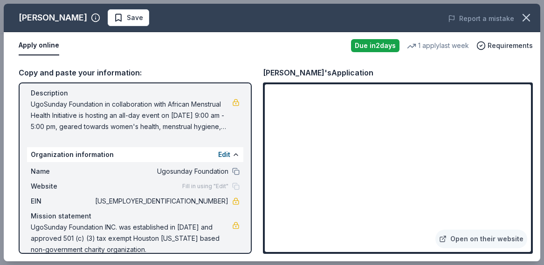
scroll to position [104, 0]
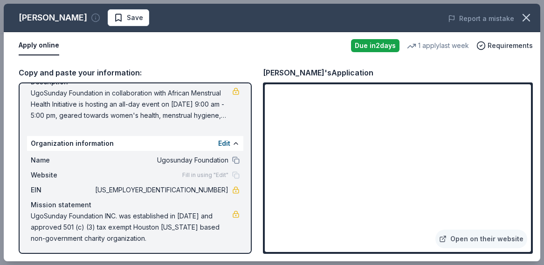
click at [91, 18] on icon "button" at bounding box center [95, 17] width 9 height 9
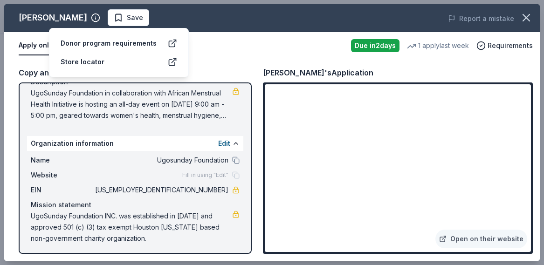
click at [97, 71] on div "Donor program requirements Store locator" at bounding box center [119, 52] width 140 height 49
click at [176, 57] on icon at bounding box center [172, 61] width 9 height 9
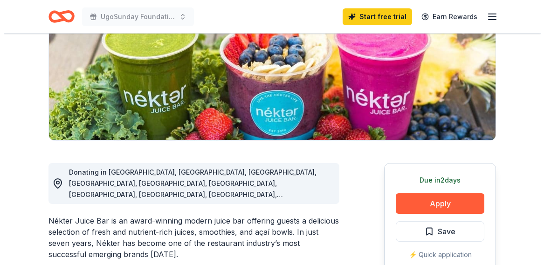
scroll to position [119, 0]
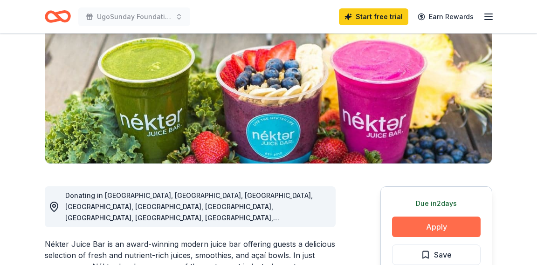
click at [416, 231] on button "Apply" at bounding box center [436, 227] width 89 height 21
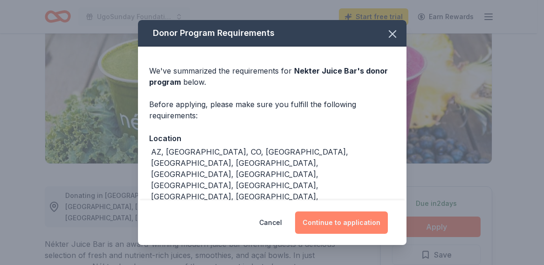
click at [327, 227] on button "Continue to application" at bounding box center [341, 223] width 93 height 22
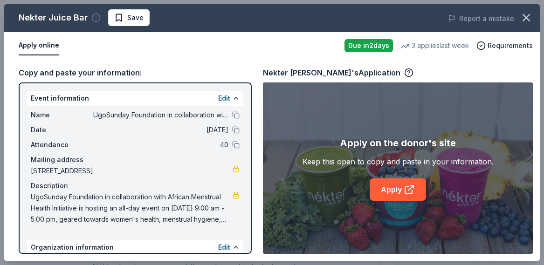
click at [92, 17] on icon "button" at bounding box center [95, 17] width 9 height 9
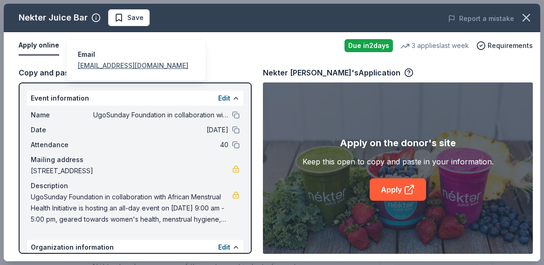
click at [54, 59] on div "Apply online Due in 2 days 3 applies last week Requirements" at bounding box center [272, 45] width 537 height 27
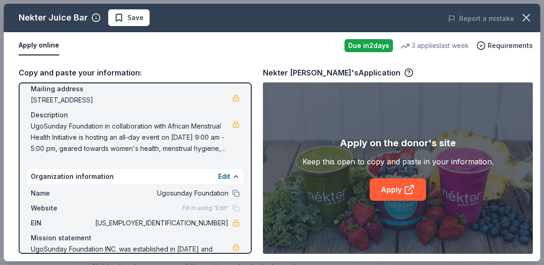
scroll to position [106, 0]
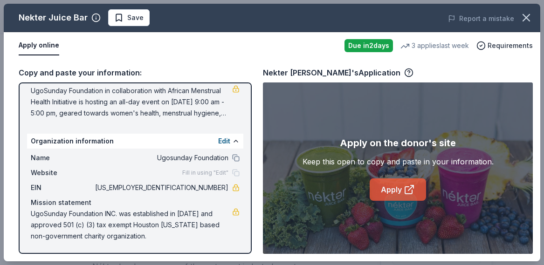
click at [398, 188] on link "Apply" at bounding box center [398, 190] width 56 height 22
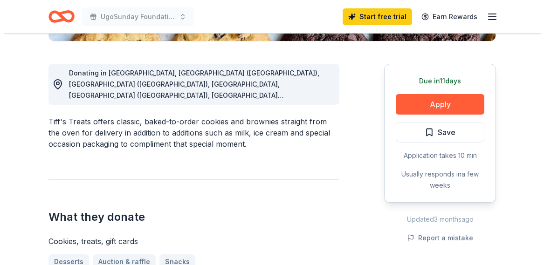
scroll to position [253, 0]
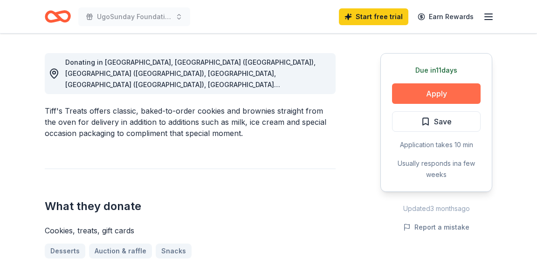
click at [411, 94] on button "Apply" at bounding box center [436, 94] width 89 height 21
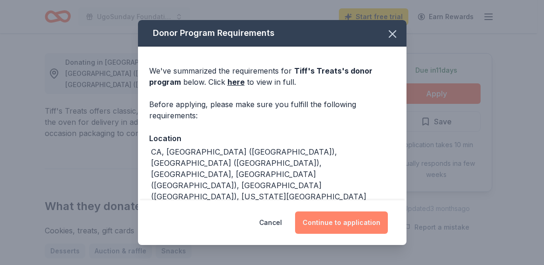
click at [344, 222] on button "Continue to application" at bounding box center [341, 223] width 93 height 22
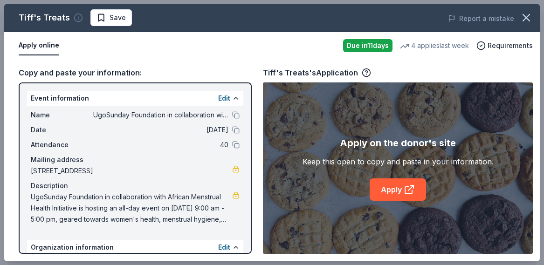
click at [77, 17] on icon "button" at bounding box center [78, 17] width 9 height 9
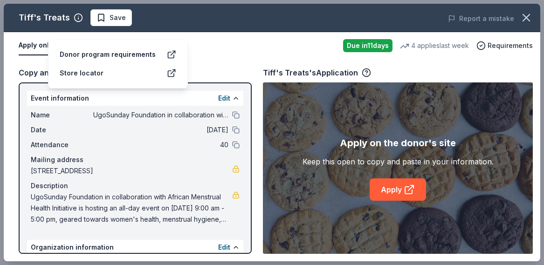
click at [91, 68] on div "Store locator" at bounding box center [82, 73] width 44 height 11
click at [174, 69] on icon at bounding box center [171, 73] width 9 height 9
click at [399, 191] on link "Apply" at bounding box center [398, 190] width 56 height 22
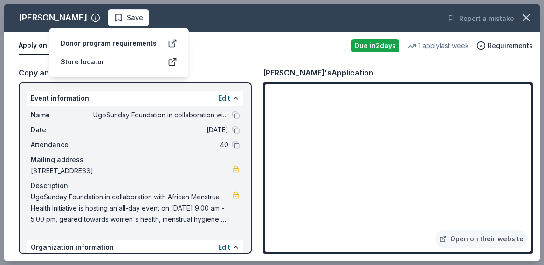
scroll to position [104, 0]
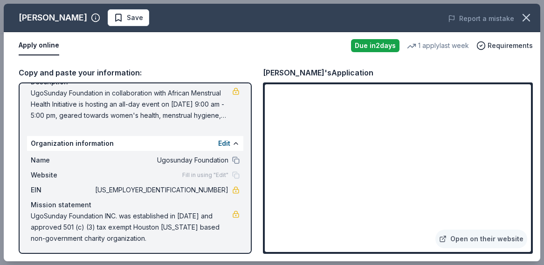
click at [191, 190] on span "[US_EMPLOYER_IDENTIFICATION_NUMBER]" at bounding box center [160, 190] width 135 height 11
